Goal: Transaction & Acquisition: Purchase product/service

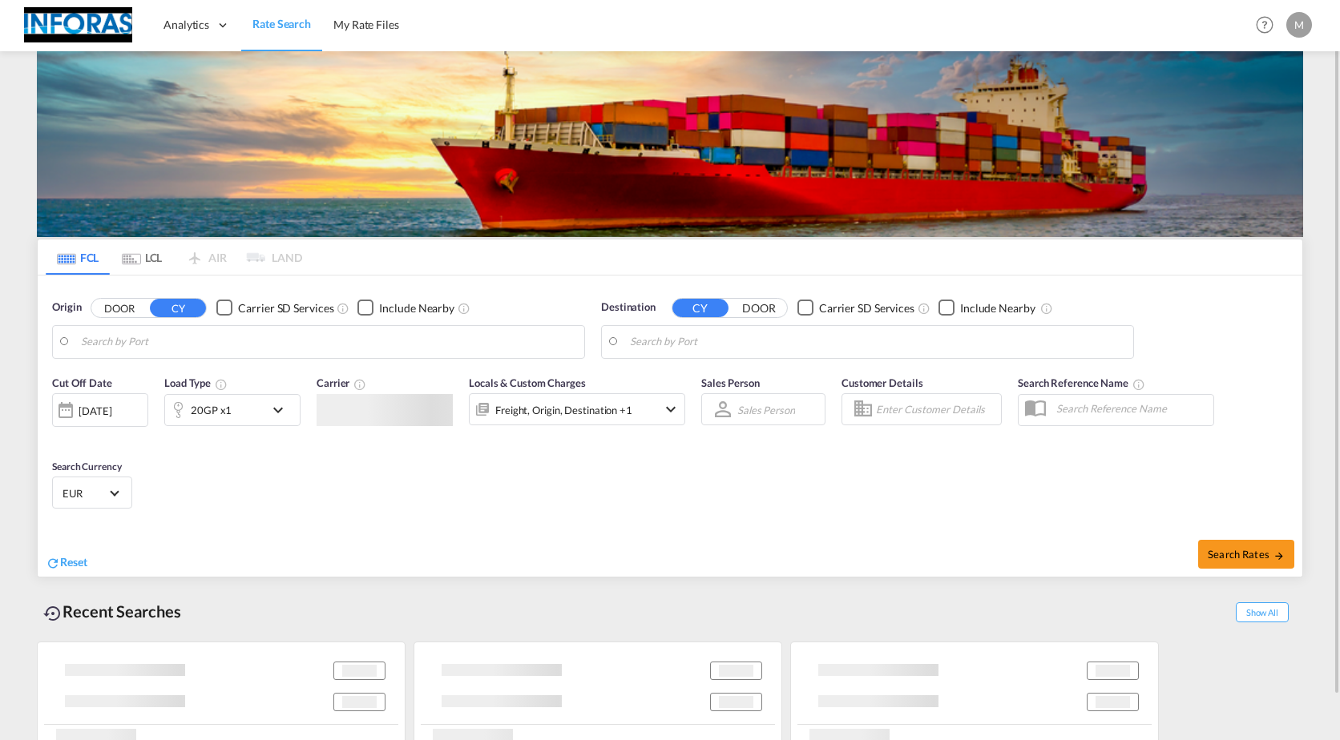
type input "[GEOGRAPHIC_DATA], [GEOGRAPHIC_DATA]"
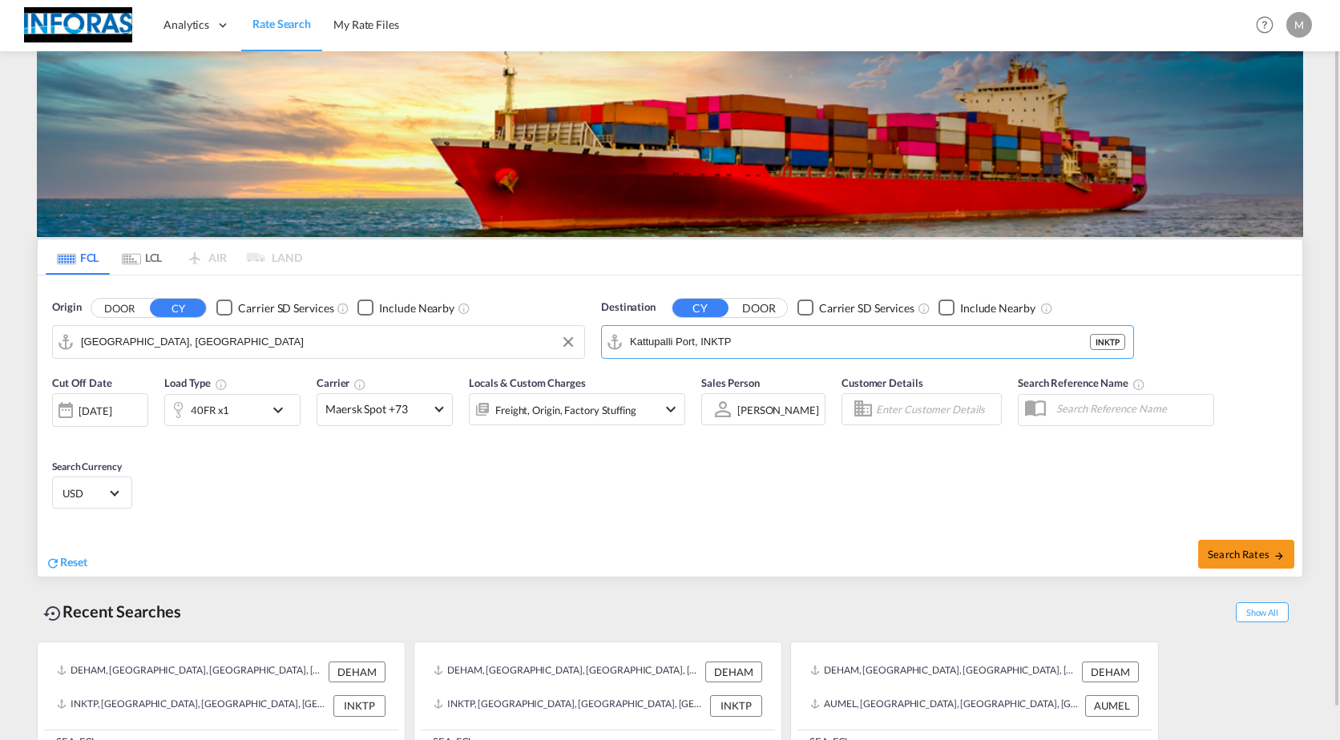
drag, startPoint x: 828, startPoint y: 349, endPoint x: 487, endPoint y: 354, distance: 341.4
click at [487, 354] on div "Origin DOOR CY Carrier SD Services Include Nearby [GEOGRAPHIC_DATA], DEHAM Dest…" at bounding box center [670, 321] width 1264 height 91
drag, startPoint x: 787, startPoint y: 339, endPoint x: 508, endPoint y: 351, distance: 279.1
click at [514, 353] on div "Origin DOOR CY Carrier SD Services Include Nearby [GEOGRAPHIC_DATA], DEHAM DEHA…" at bounding box center [670, 321] width 1264 height 91
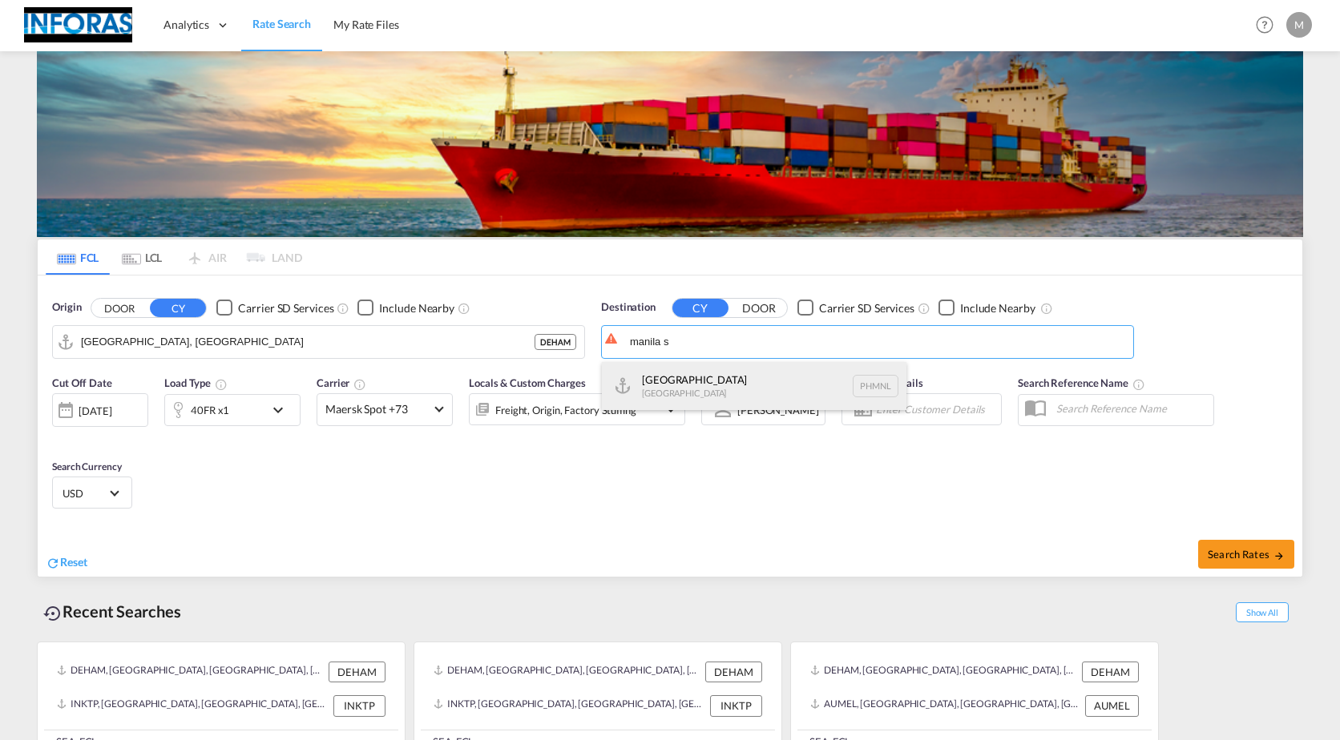
click at [670, 376] on div "[GEOGRAPHIC_DATA] [GEOGRAPHIC_DATA] PHMNL" at bounding box center [754, 386] width 304 height 48
type input "[GEOGRAPHIC_DATA], PHMNL"
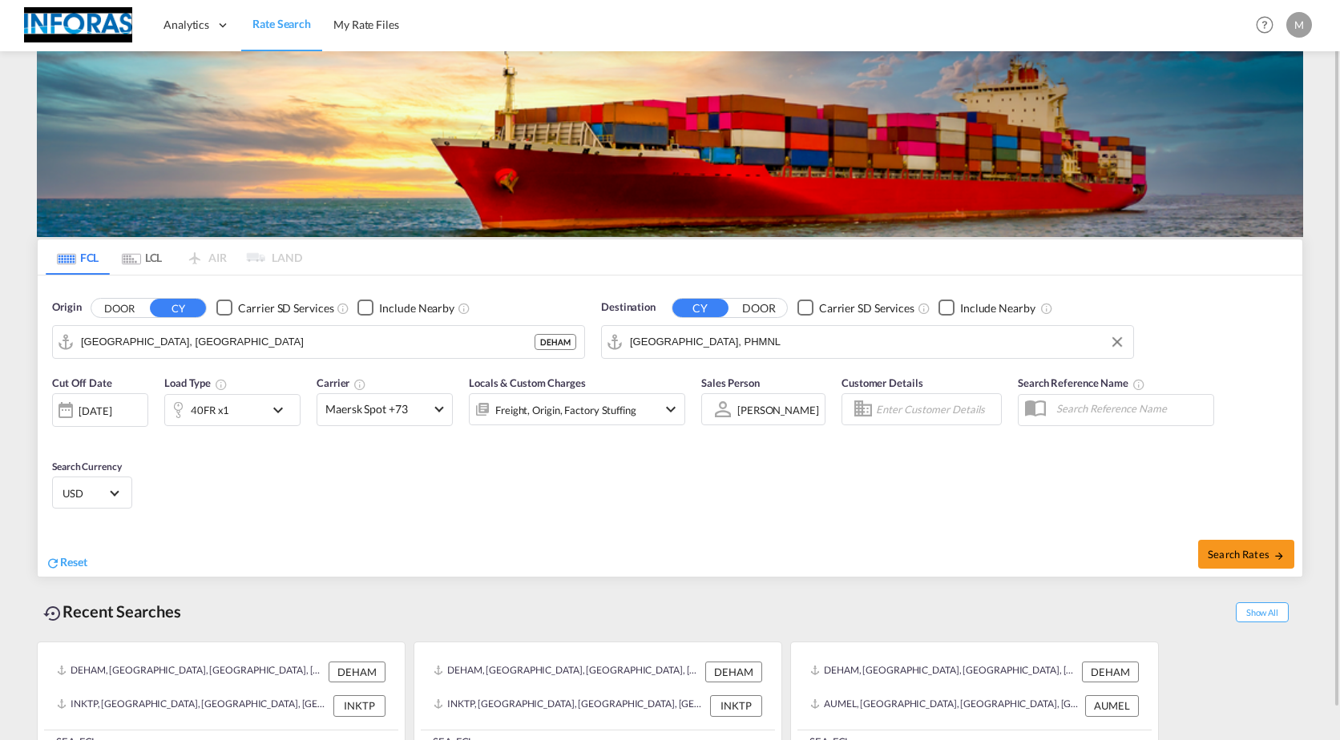
click at [246, 419] on div "40FR x1" at bounding box center [214, 410] width 99 height 32
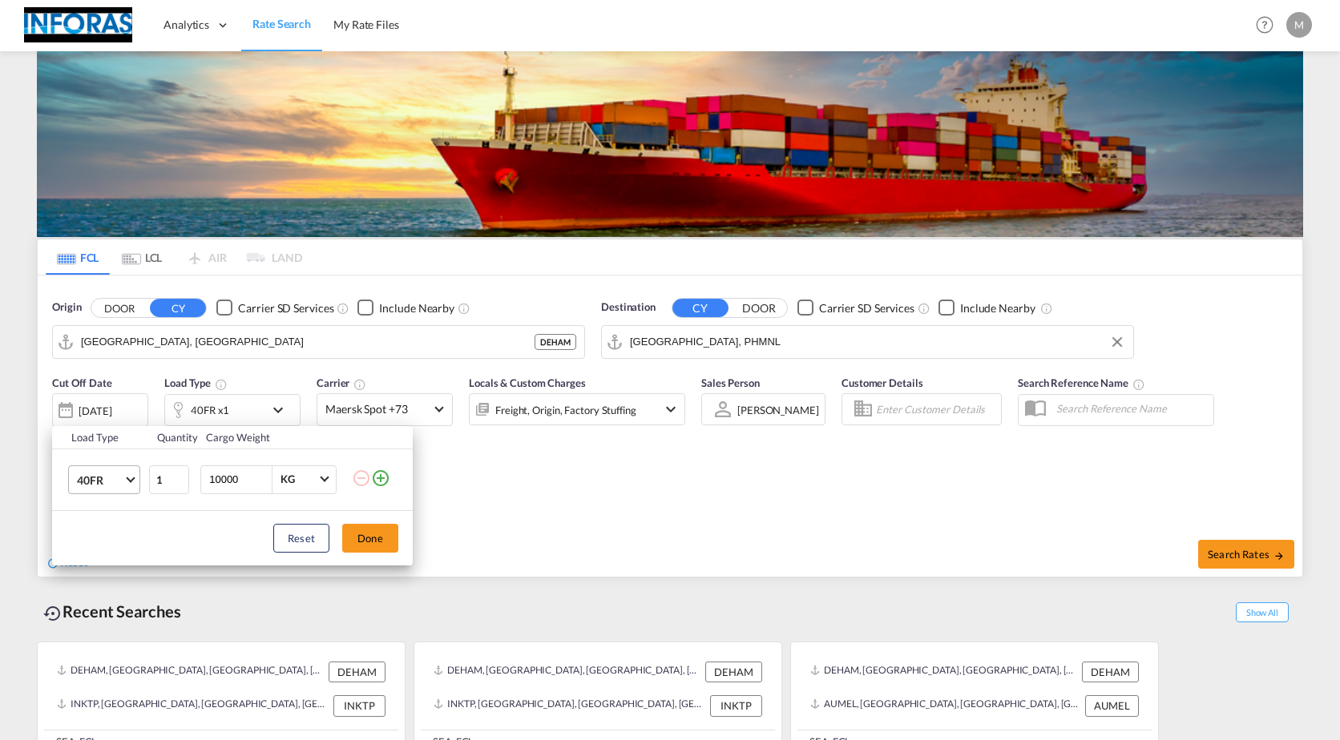
click at [131, 480] on span "Choose: \a40FR" at bounding box center [130, 478] width 9 height 9
click at [110, 441] on md-option "40GP" at bounding box center [118, 435] width 109 height 38
click at [124, 481] on md-select-value "40GP" at bounding box center [107, 479] width 64 height 27
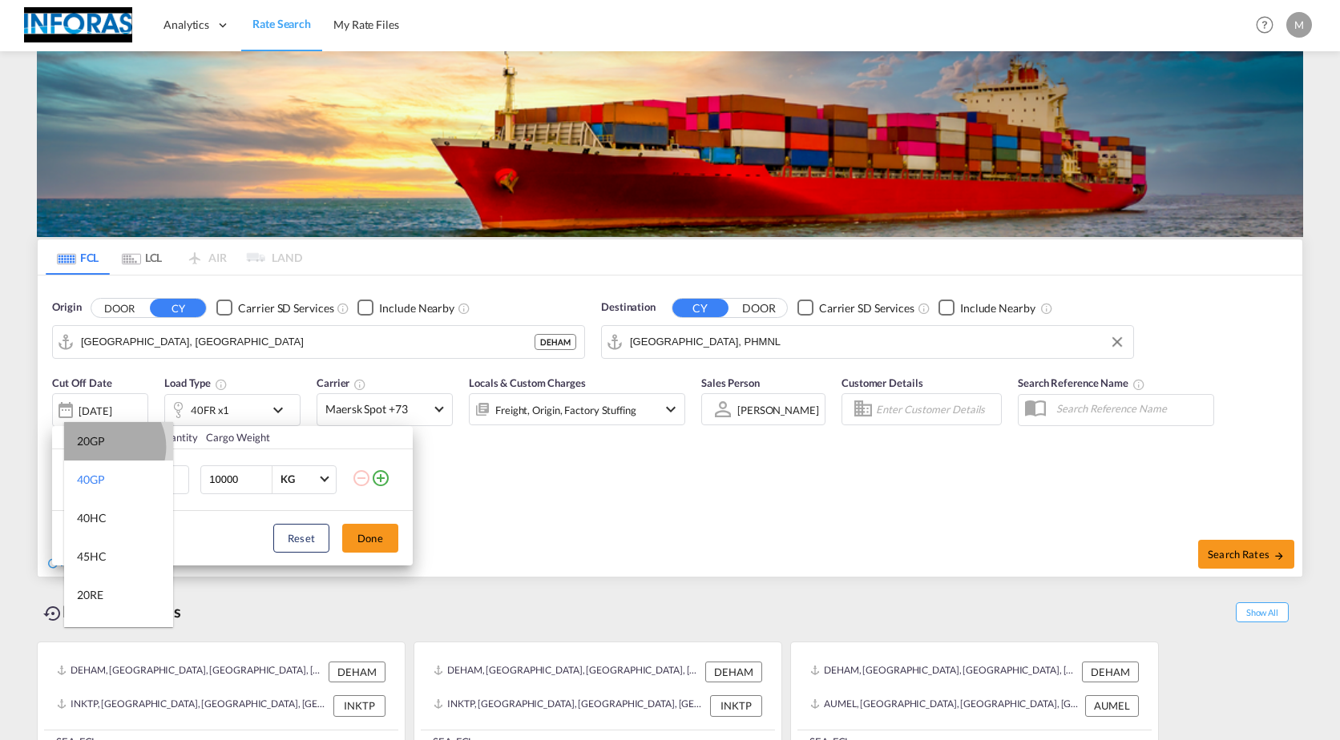
click at [105, 447] on md-option "20GP" at bounding box center [118, 441] width 109 height 38
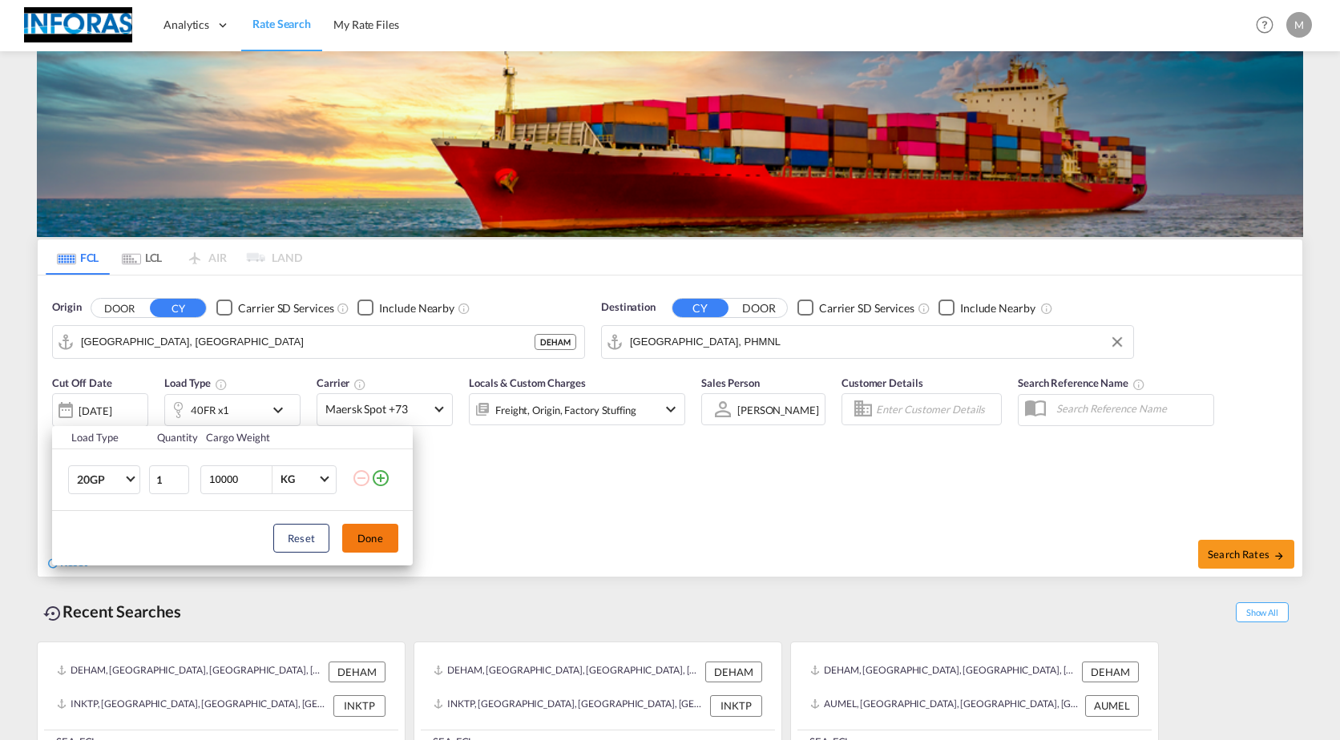
click at [357, 541] on button "Done" at bounding box center [370, 538] width 56 height 29
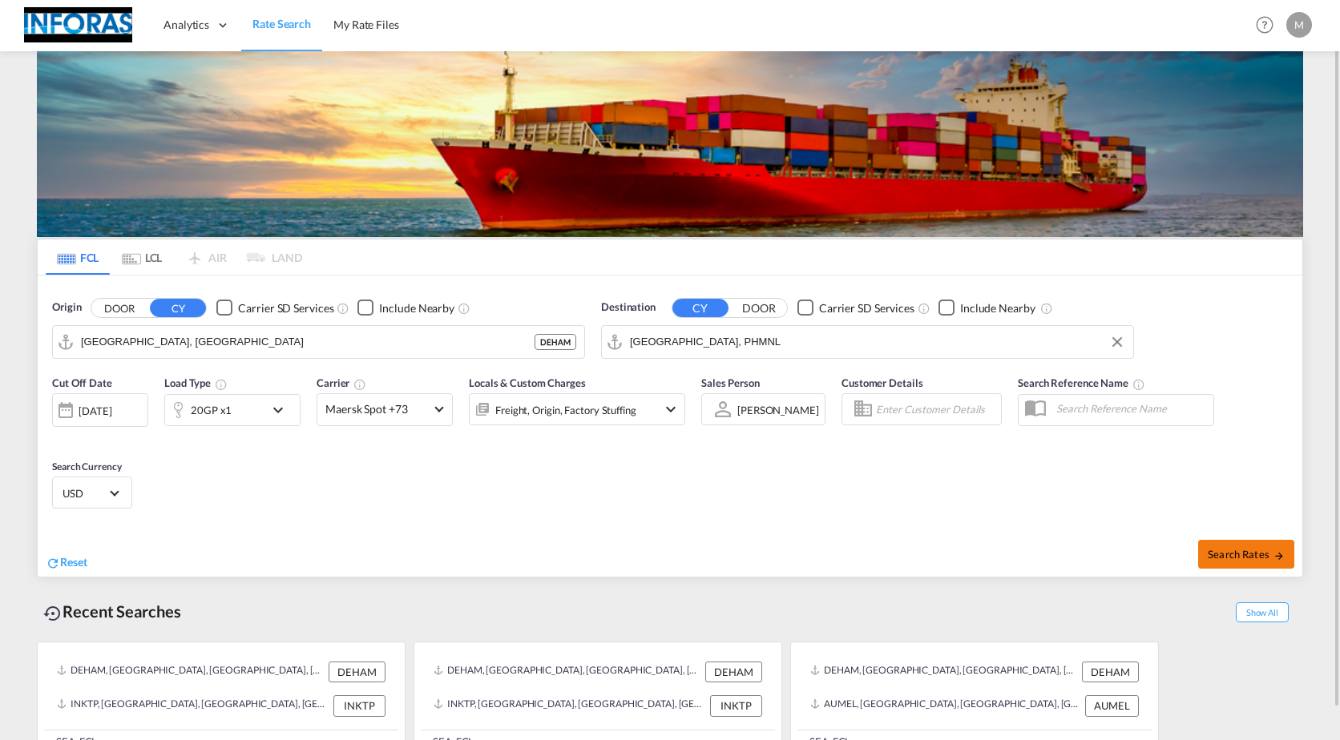
click at [1234, 548] on span "Search Rates" at bounding box center [1245, 554] width 77 height 13
type input "DEHAM to PHMNL / [DATE]"
